Goal: Task Accomplishment & Management: Use online tool/utility

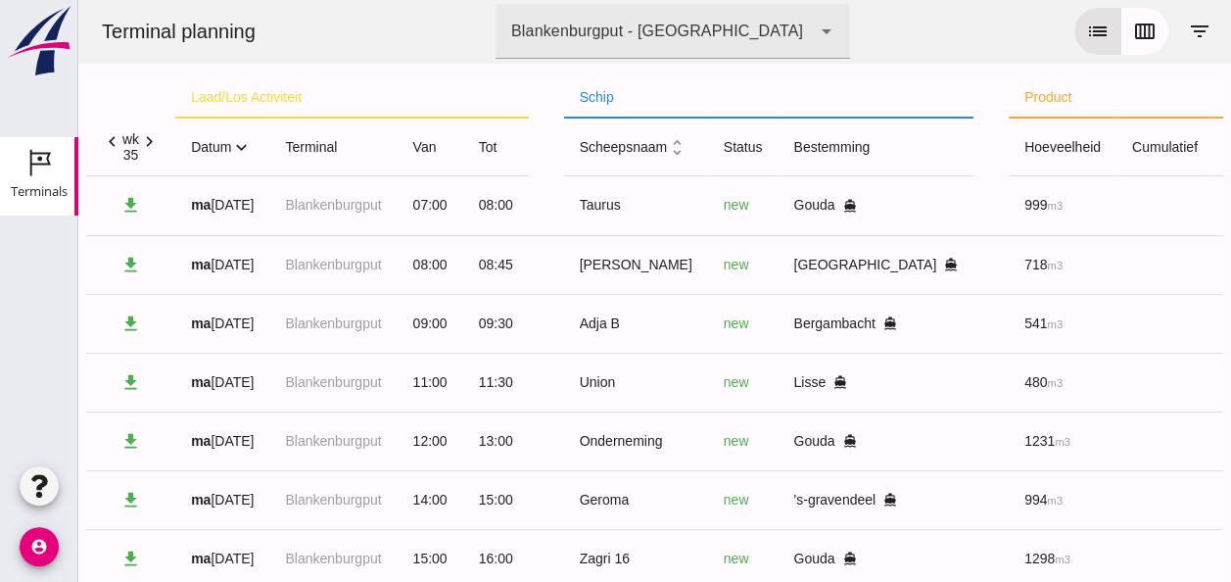
click at [249, 146] on icon "expand_more" at bounding box center [241, 147] width 21 height 21
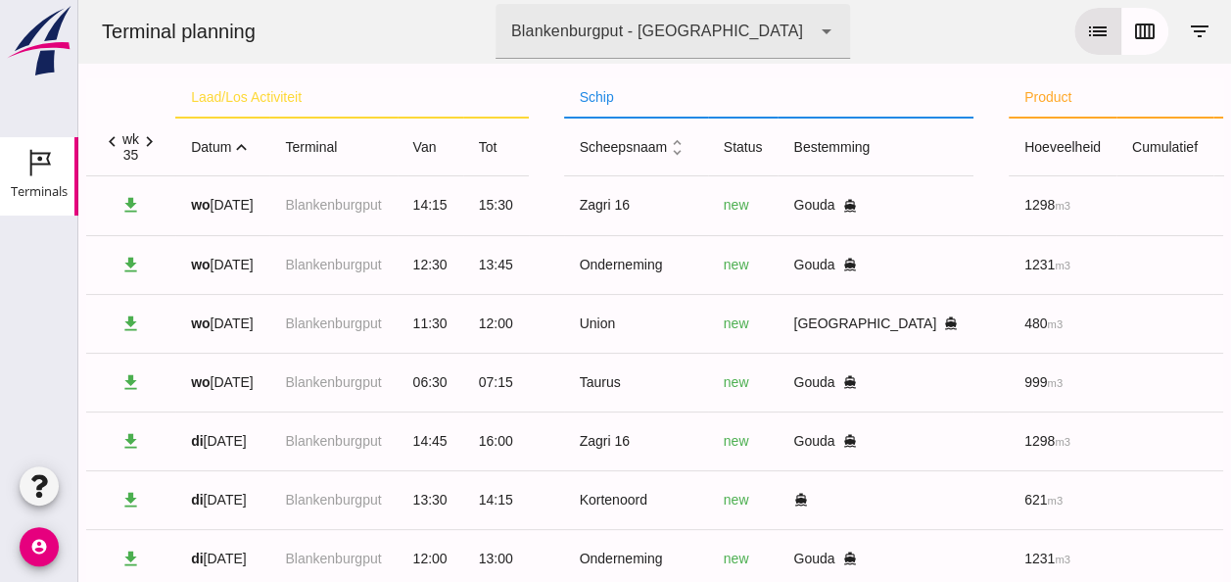
click at [243, 147] on icon "expand_less" at bounding box center [241, 147] width 21 height 21
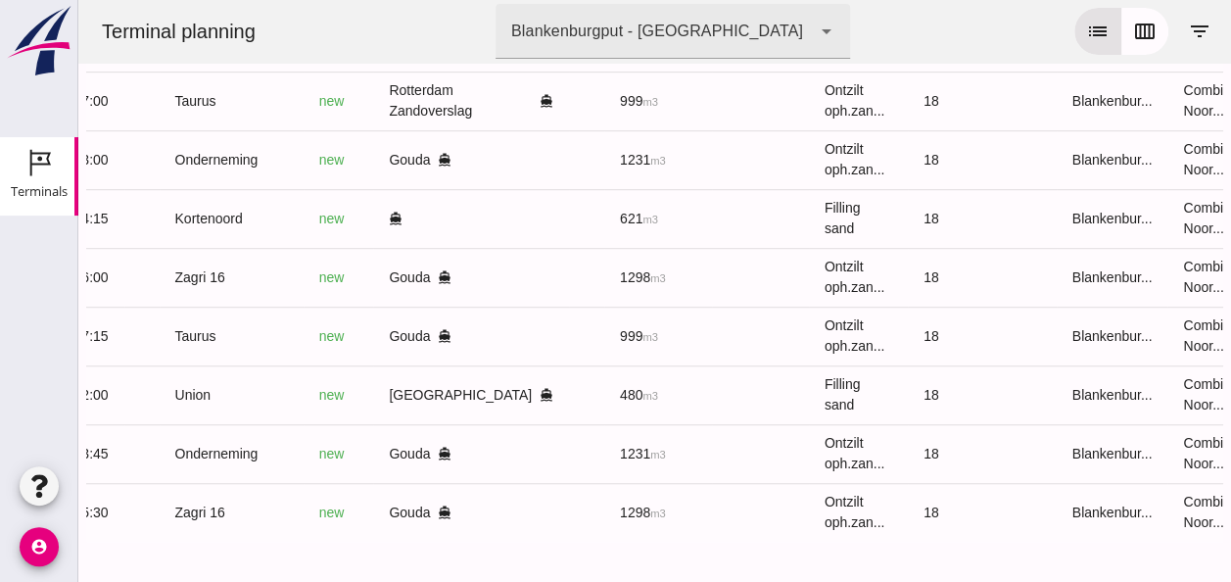
scroll to position [0, 524]
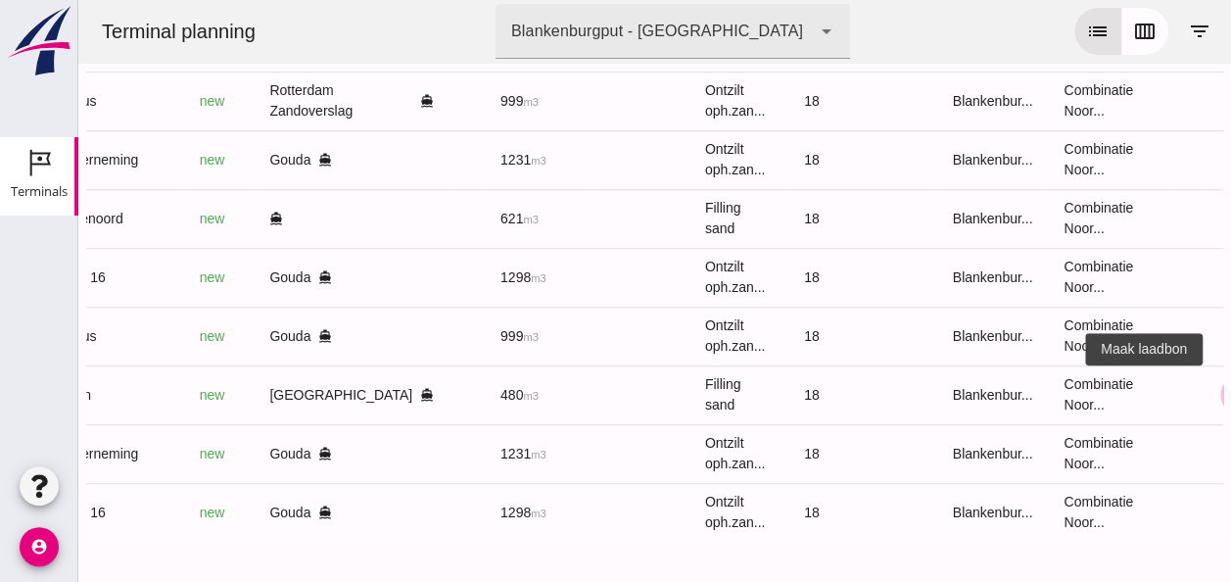
click at [1230, 386] on icon "receipt_long" at bounding box center [1240, 395] width 18 height 18
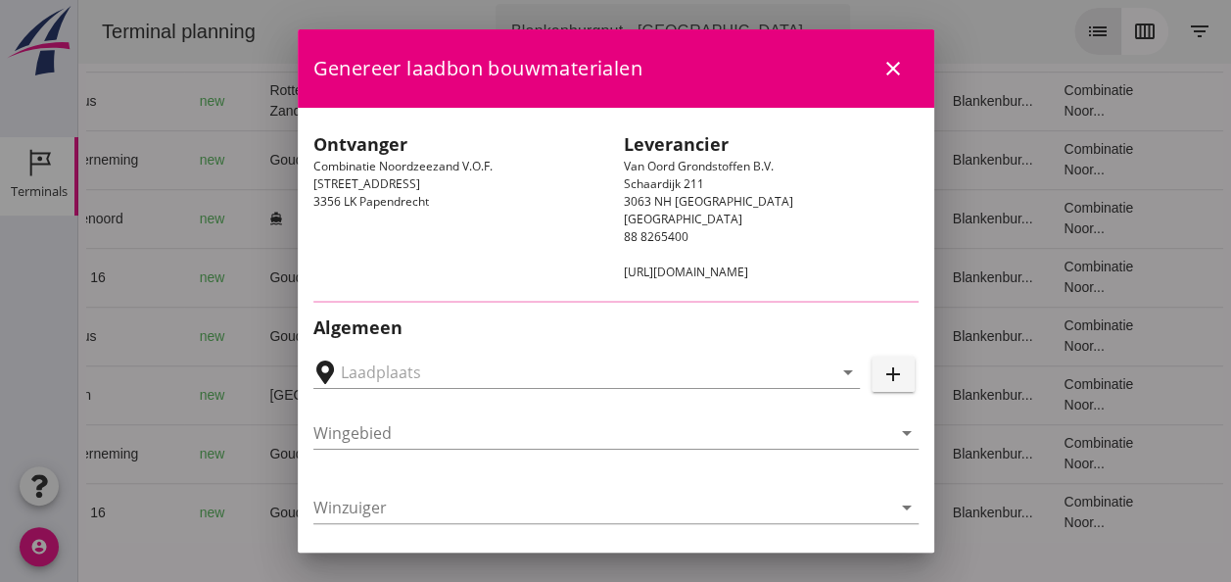
type input "[GEOGRAPHIC_DATA], [GEOGRAPHIC_DATA]"
type input "Union"
type input "[PERSON_NAME]"
type input "480"
type input "Ophoogzand (6120)"
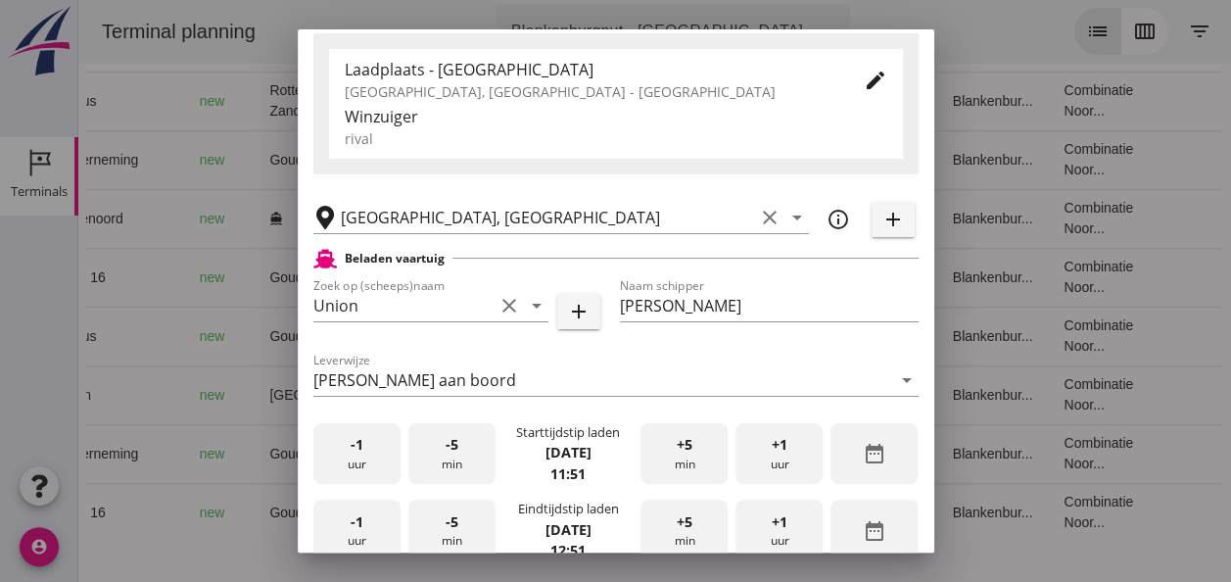
scroll to position [490, 0]
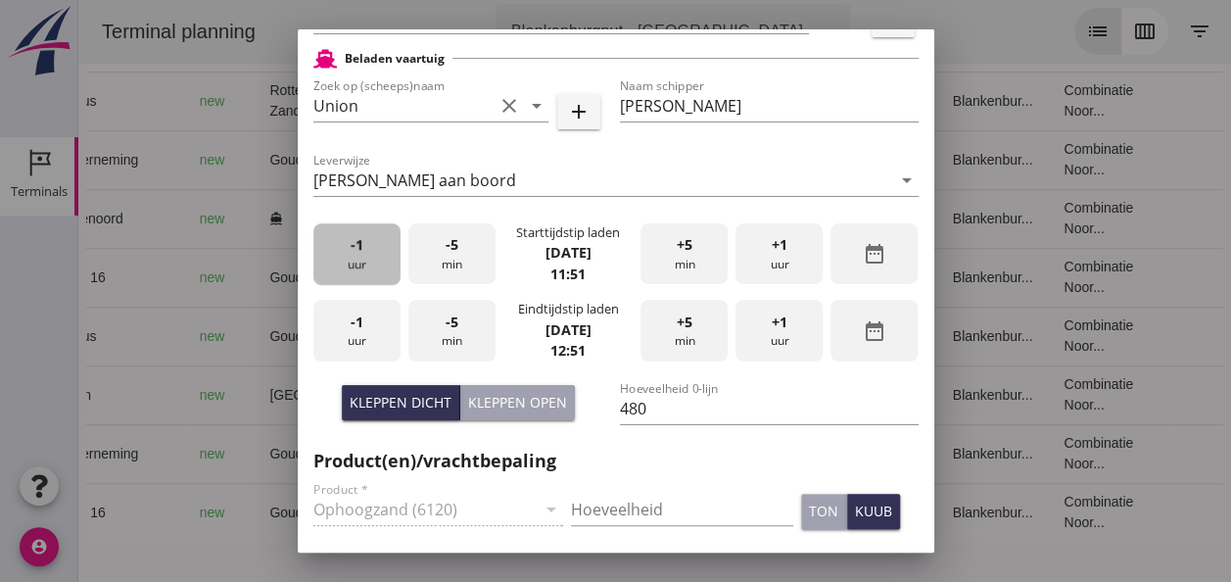
click at [359, 255] on span "-1" at bounding box center [357, 245] width 13 height 22
click at [658, 251] on div "+5 min" at bounding box center [684, 254] width 87 height 62
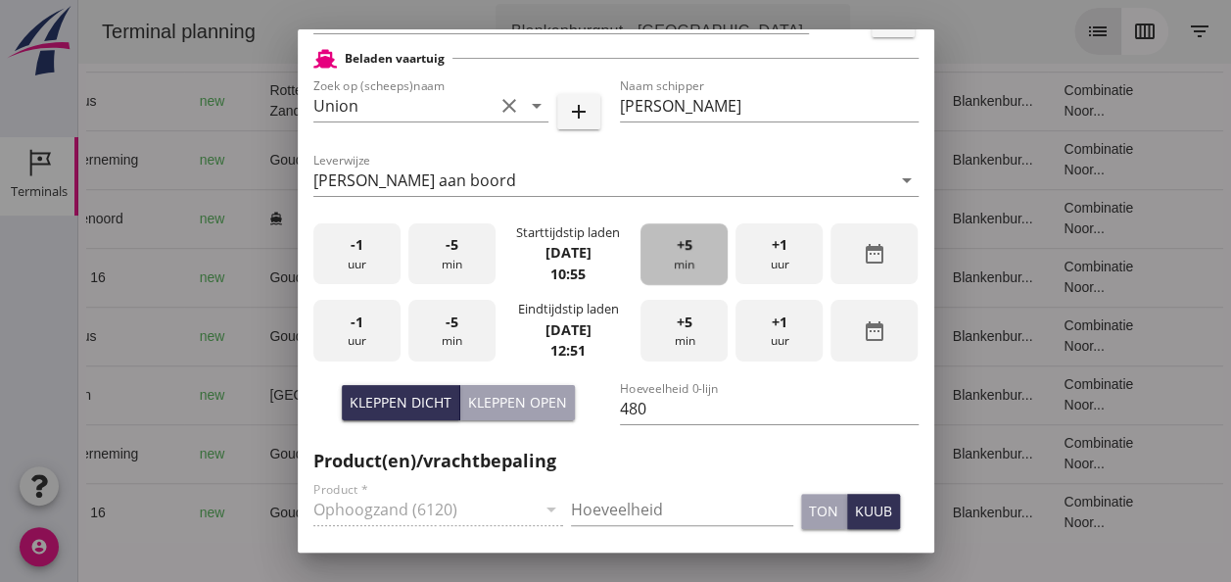
click at [658, 251] on div "+5 min" at bounding box center [684, 254] width 87 height 62
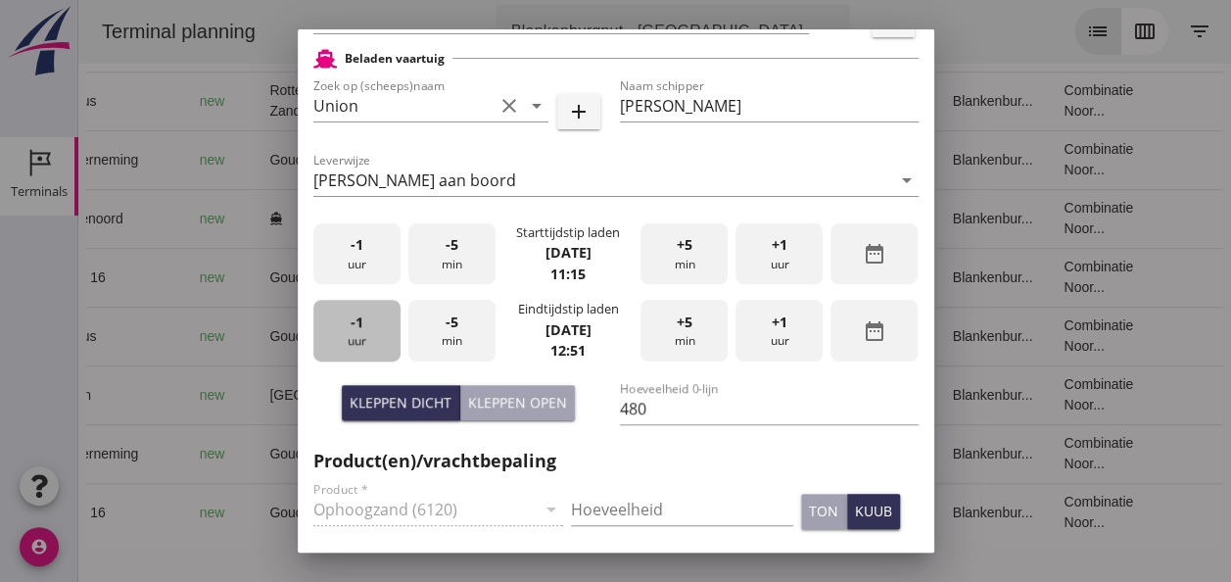
click at [375, 329] on div "-1 uur" at bounding box center [356, 331] width 87 height 62
click at [440, 333] on div "-5 min" at bounding box center [451, 331] width 87 height 62
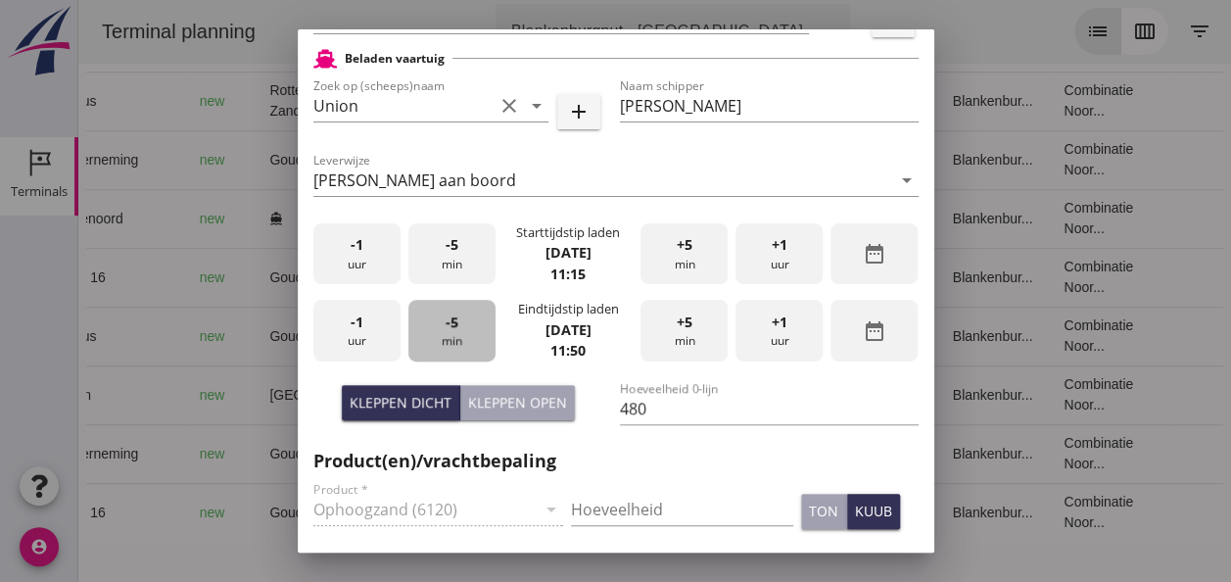
click at [440, 333] on div "-5 min" at bounding box center [451, 331] width 87 height 62
click at [639, 499] on input "Hoeveelheid" at bounding box center [682, 509] width 222 height 31
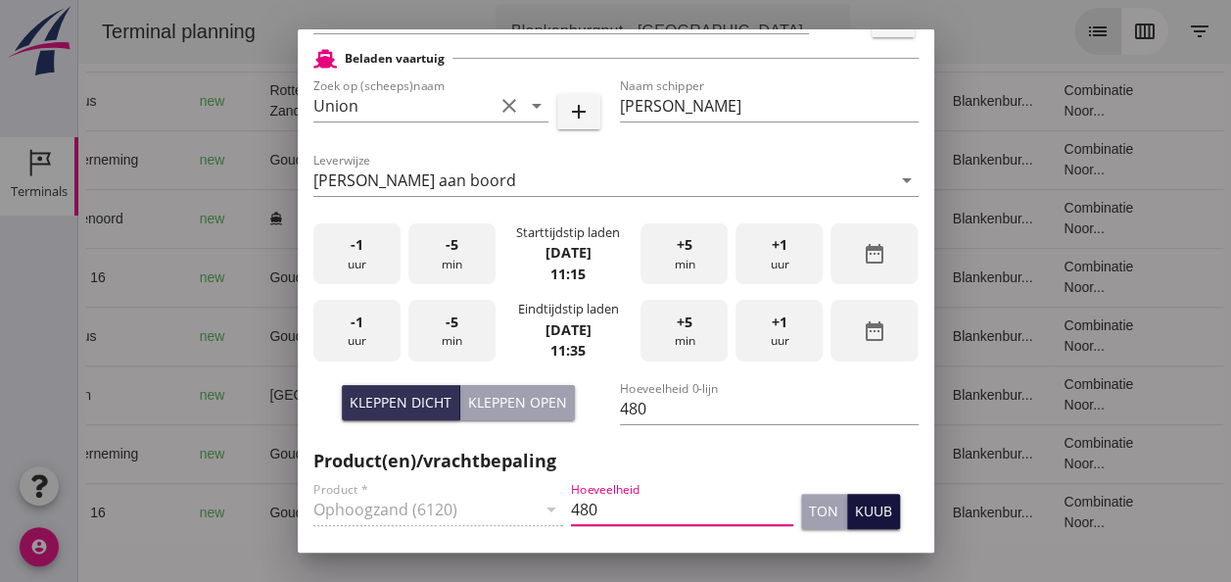
type input "480"
click at [858, 510] on div "kuub" at bounding box center [873, 510] width 37 height 21
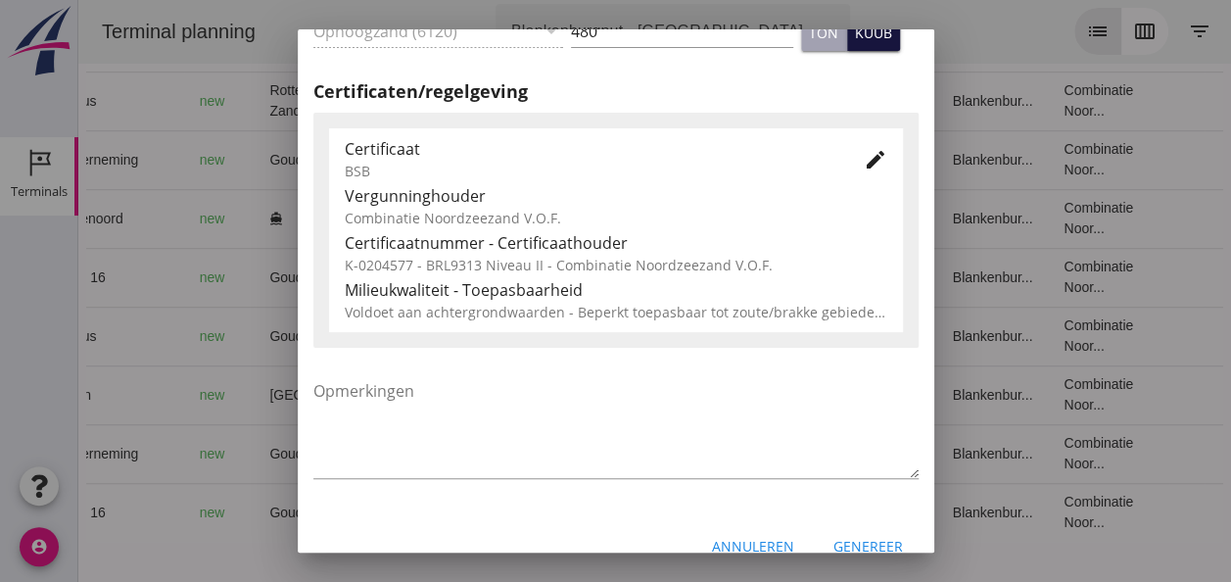
scroll to position [979, 0]
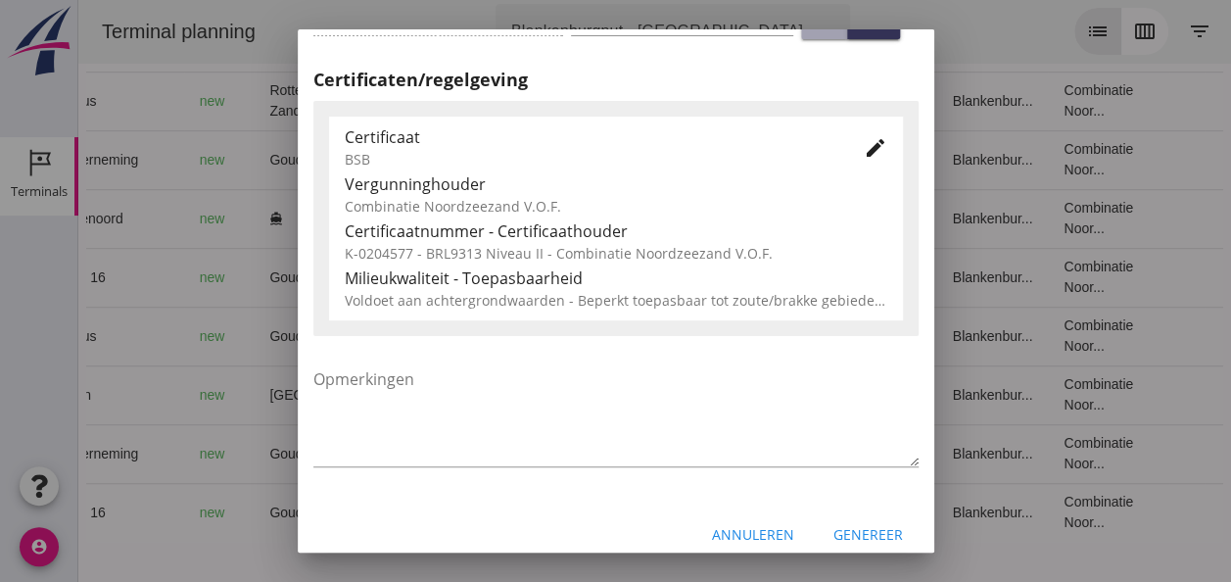
click at [860, 536] on div "Genereer" at bounding box center [868, 534] width 70 height 21
